Goal: Navigation & Orientation: Find specific page/section

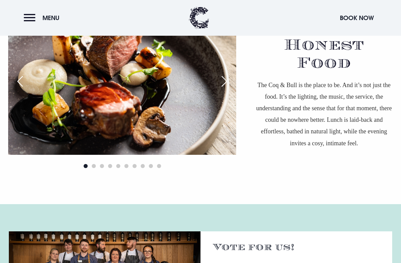
scroll to position [496, 0]
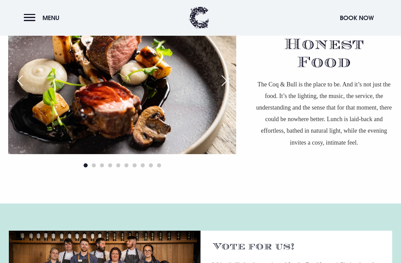
click at [231, 86] on div "Next slide" at bounding box center [224, 80] width 17 height 15
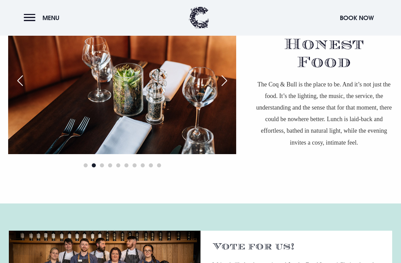
scroll to position [497, 0]
click at [230, 83] on div "Next slide" at bounding box center [224, 80] width 17 height 15
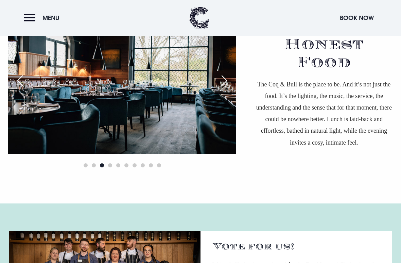
click at [229, 83] on div "Next slide" at bounding box center [224, 80] width 17 height 15
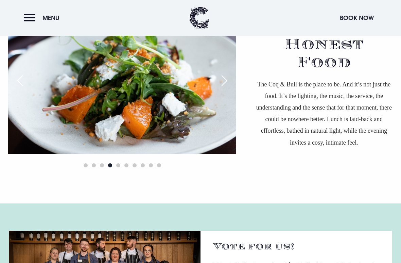
click at [229, 87] on div "Next slide" at bounding box center [224, 80] width 17 height 15
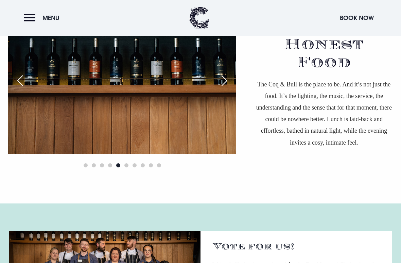
click at [229, 85] on div "Next slide" at bounding box center [224, 80] width 17 height 15
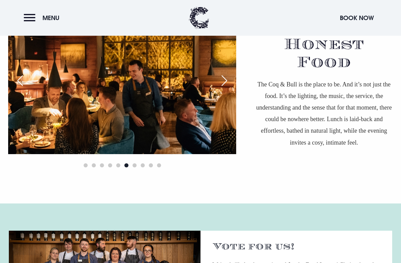
click at [230, 86] on div "Next slide" at bounding box center [224, 80] width 17 height 15
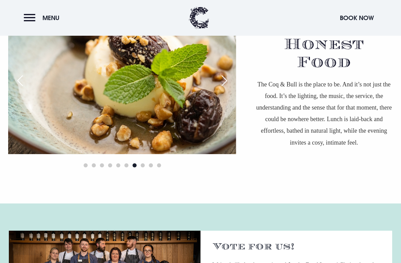
click at [27, 84] on img at bounding box center [122, 78] width 228 height 152
click at [26, 82] on div "Previous slide" at bounding box center [20, 80] width 17 height 15
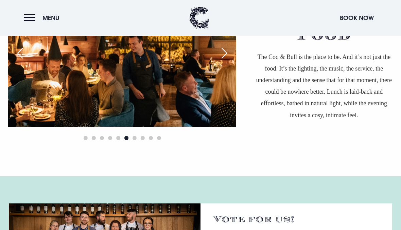
scroll to position [490, 0]
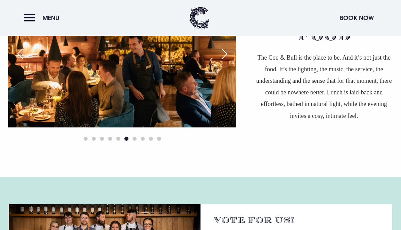
click at [230, 57] on div "Next slide" at bounding box center [224, 53] width 17 height 15
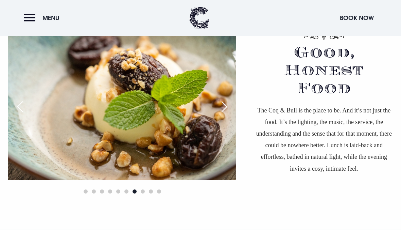
scroll to position [437, 0]
click at [230, 109] on div "Next slide" at bounding box center [224, 106] width 17 height 15
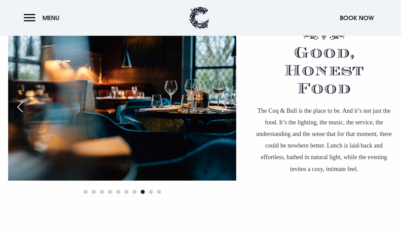
click at [230, 109] on div "Next slide" at bounding box center [224, 106] width 17 height 15
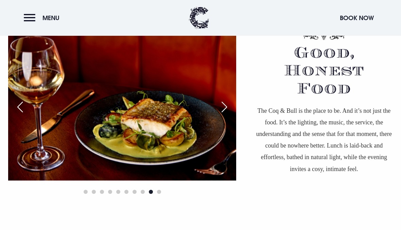
click at [228, 108] on div "Next slide" at bounding box center [224, 106] width 17 height 15
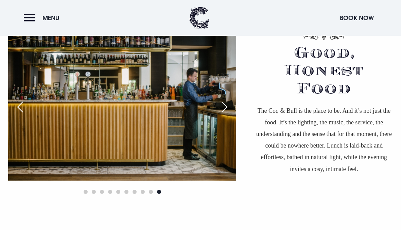
click at [231, 108] on div "Next slide" at bounding box center [224, 106] width 17 height 15
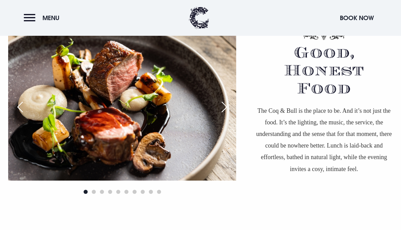
click at [231, 110] on div "Next slide" at bounding box center [224, 106] width 17 height 15
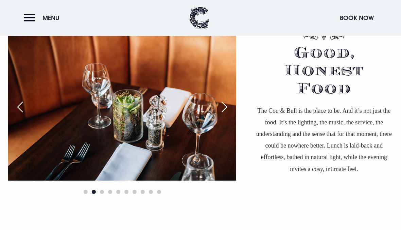
click at [230, 109] on div "Next slide" at bounding box center [224, 106] width 17 height 15
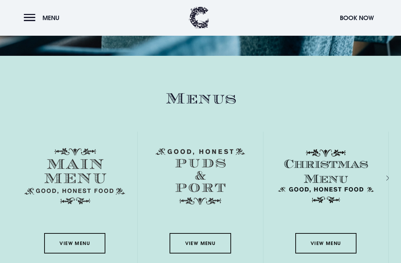
scroll to position [1051, 0]
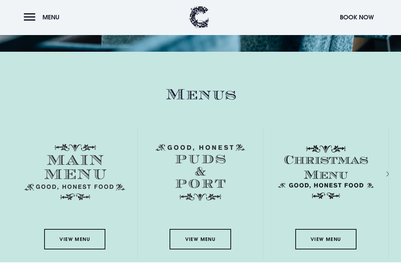
click at [273, 137] on div "View Menu" at bounding box center [326, 194] width 125 height 132
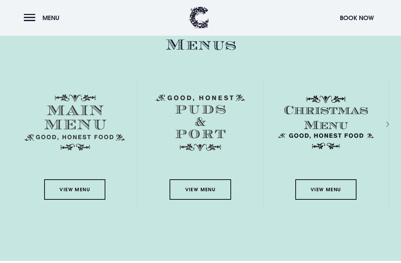
scroll to position [1103, 0]
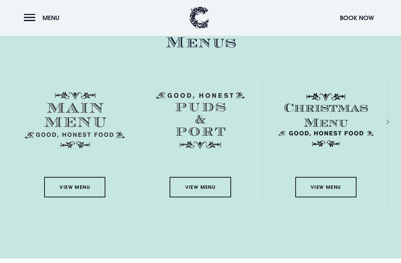
click at [87, 188] on link "View Menu" at bounding box center [74, 187] width 61 height 20
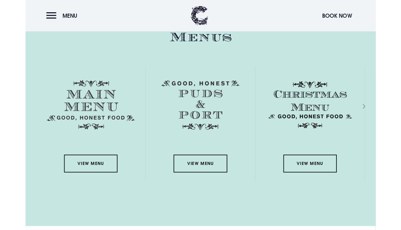
scroll to position [0, 0]
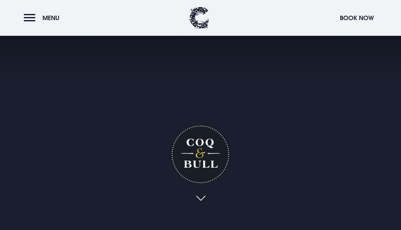
click at [36, 21] on button "Menu" at bounding box center [43, 18] width 39 height 15
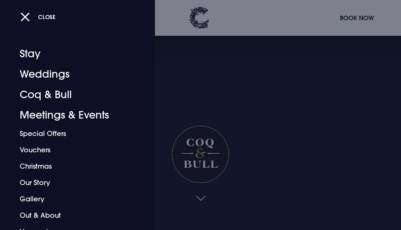
click at [54, 20] on span "Close" at bounding box center [47, 16] width 18 height 7
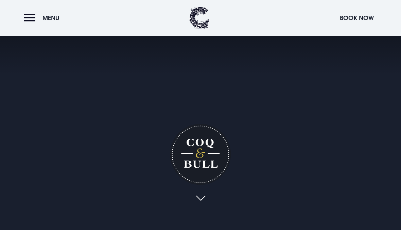
click at [50, 22] on button "Menu" at bounding box center [43, 18] width 39 height 15
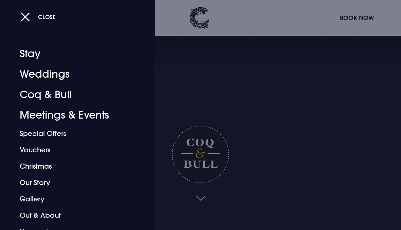
click at [53, 20] on span "Close" at bounding box center [47, 16] width 18 height 7
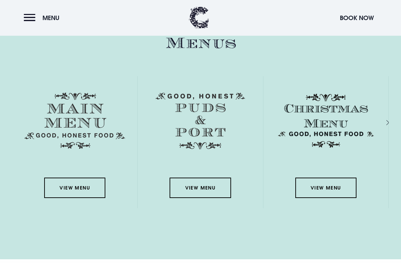
scroll to position [1106, 0]
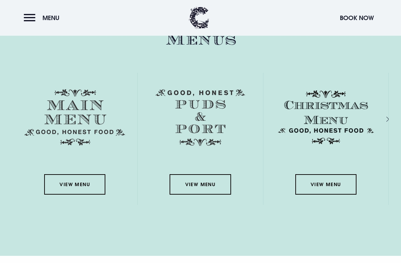
click at [202, 189] on link "View Menu" at bounding box center [200, 184] width 61 height 20
